Goal: Navigation & Orientation: Find specific page/section

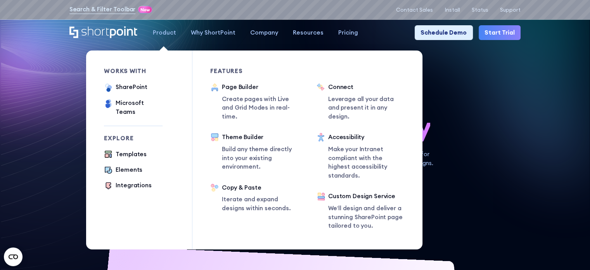
click at [171, 34] on div "Product" at bounding box center [164, 32] width 23 height 9
click at [133, 150] on div "Templates" at bounding box center [131, 154] width 31 height 9
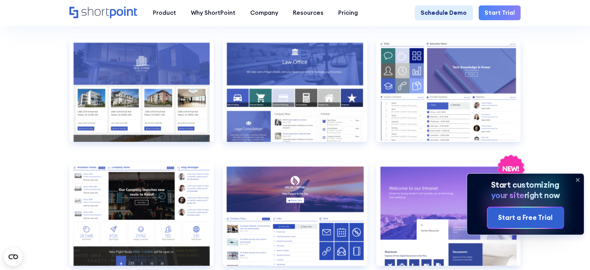
scroll to position [855, 0]
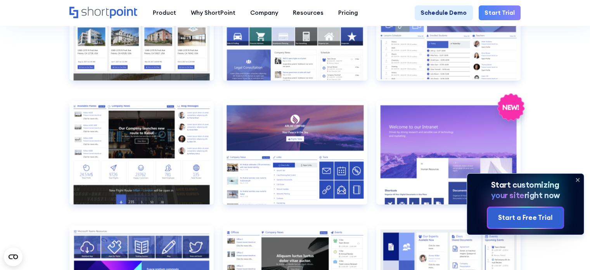
click at [576, 180] on icon at bounding box center [578, 179] width 12 height 12
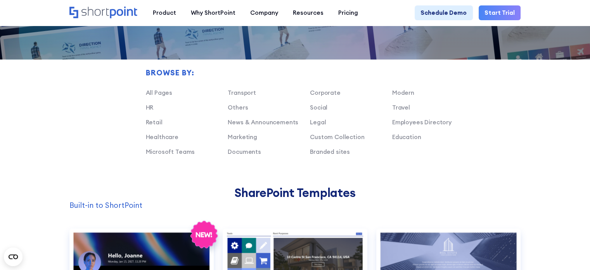
scroll to position [472, 0]
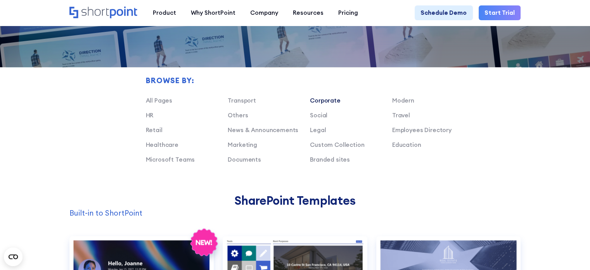
click at [326, 104] on link "Corporate" at bounding box center [325, 100] width 31 height 7
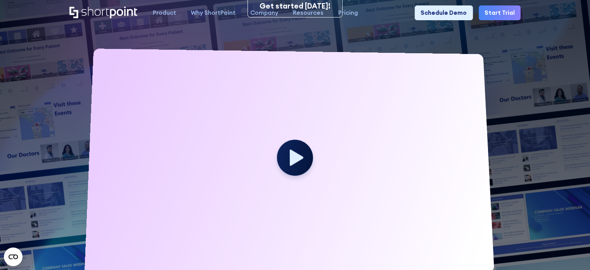
scroll to position [0, 0]
